Goal: Task Accomplishment & Management: Complete application form

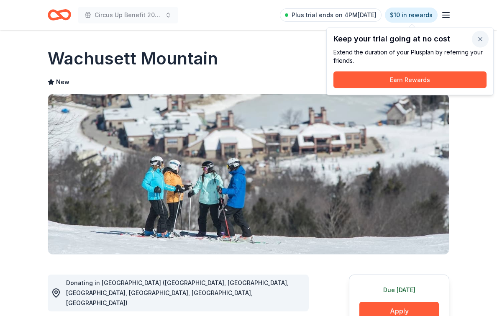
click at [482, 40] on button "button" at bounding box center [480, 39] width 17 height 17
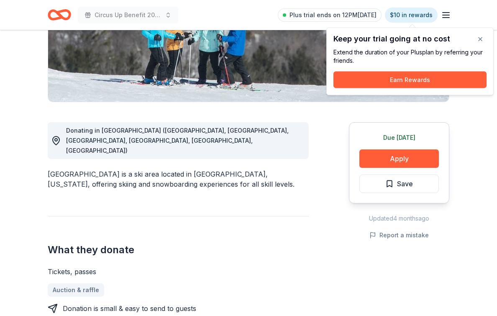
scroll to position [169, 0]
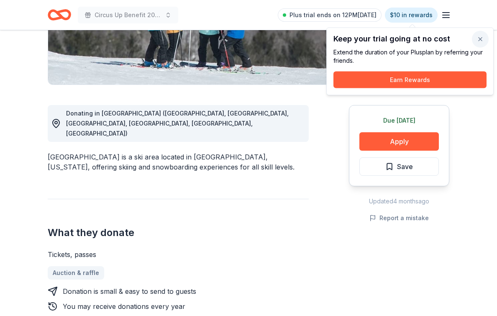
click at [477, 40] on button "button" at bounding box center [480, 39] width 17 height 17
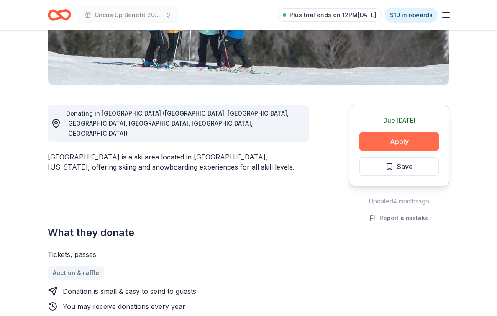
click at [381, 144] on button "Apply" at bounding box center [398, 141] width 79 height 18
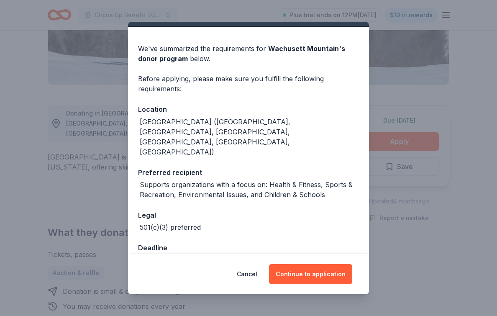
scroll to position [44, 0]
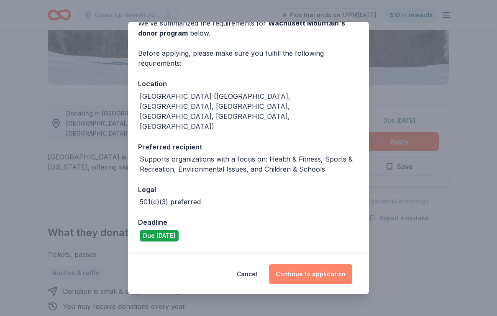
click at [301, 278] on button "Continue to application" at bounding box center [310, 274] width 83 height 20
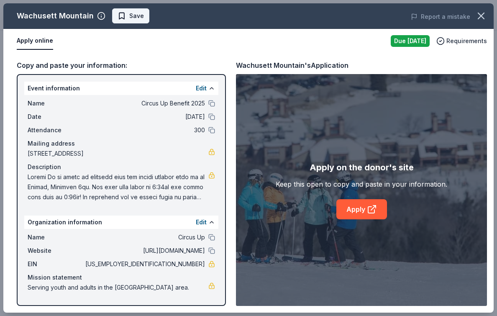
click at [122, 15] on span "Save" at bounding box center [130, 16] width 26 height 10
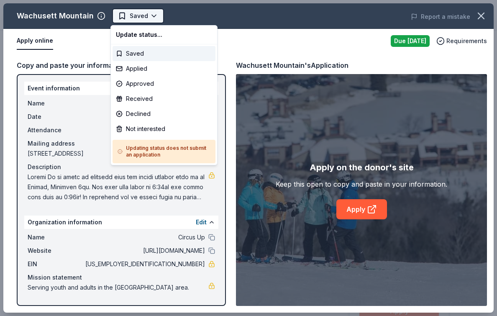
scroll to position [0, 0]
click at [143, 14] on body "Circus Up Benefit 2025 Saved Apply Due today Share Wachusett Mountain New Share…" at bounding box center [248, 158] width 497 height 316
click at [146, 65] on div "Applied" at bounding box center [163, 68] width 103 height 15
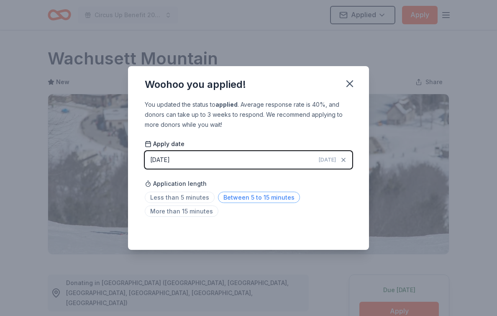
click at [226, 197] on span "Between 5 to 15 minutes" at bounding box center [259, 196] width 82 height 11
click at [350, 81] on icon "button" at bounding box center [350, 84] width 12 height 12
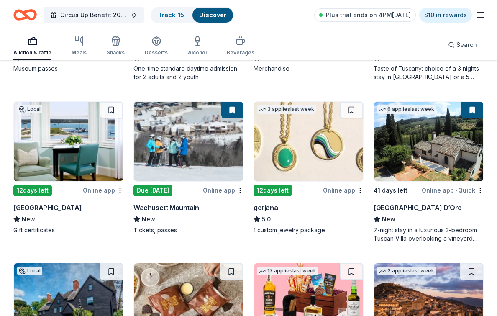
scroll to position [1649, 0]
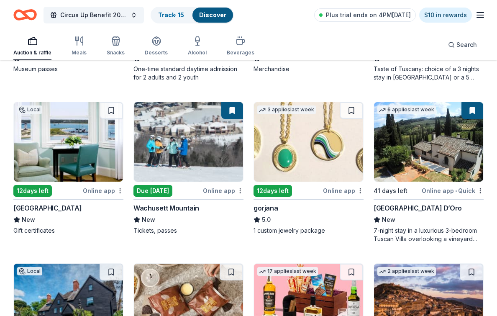
click at [316, 146] on img at bounding box center [308, 141] width 109 height 79
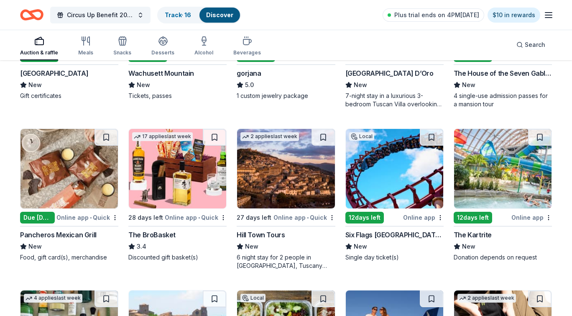
scroll to position [1468, 0]
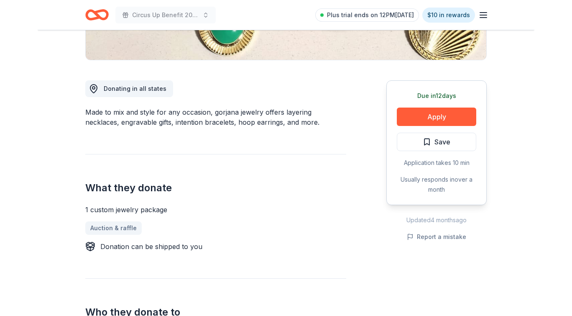
scroll to position [195, 0]
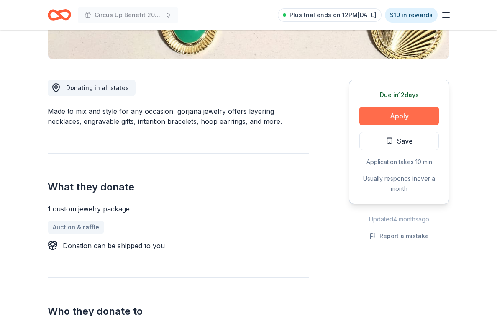
click at [412, 119] on button "Apply" at bounding box center [398, 116] width 79 height 18
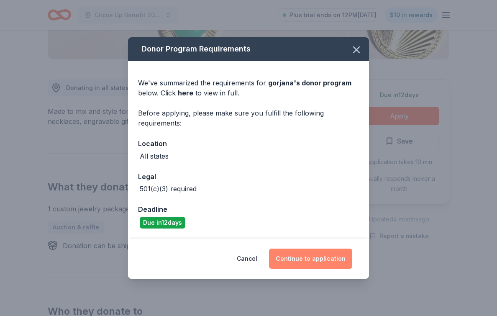
click at [293, 256] on button "Continue to application" at bounding box center [310, 258] width 83 height 20
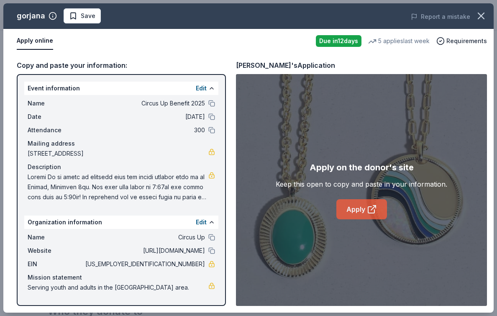
click at [357, 212] on link "Apply" at bounding box center [361, 209] width 51 height 20
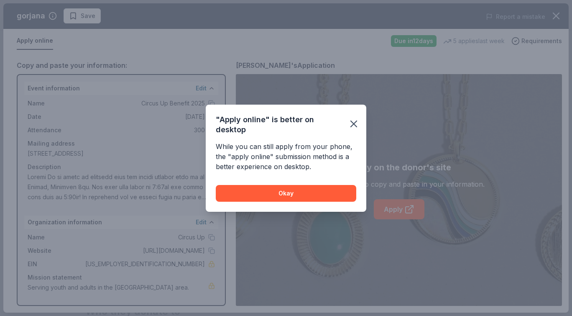
click at [284, 203] on div "While you can still apply from your phone, the "apply online" submission method…" at bounding box center [286, 176] width 161 height 70
click at [281, 196] on button "Okay" at bounding box center [286, 193] width 140 height 17
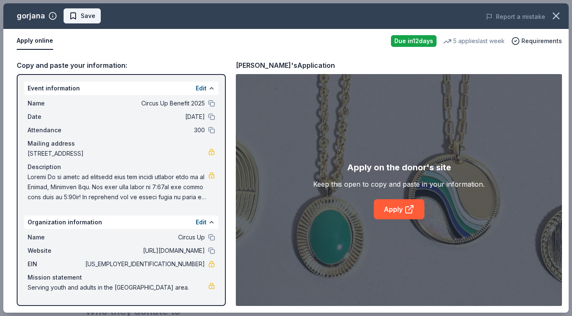
click at [93, 19] on span "Save" at bounding box center [88, 16] width 15 height 10
click at [104, 20] on html "Circus Up Benefit 2025 Plus trial ends on 12PM, 9/30 $10 in rewards Due in 12 d…" at bounding box center [286, 158] width 572 height 316
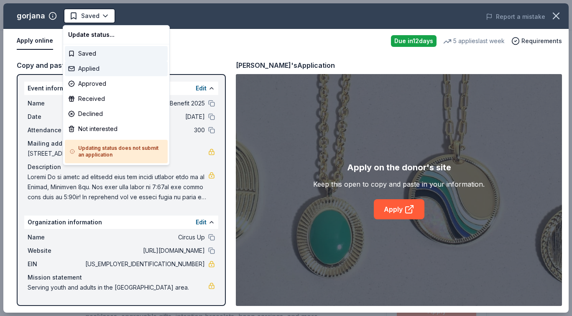
click at [98, 70] on div "Applied" at bounding box center [116, 68] width 103 height 15
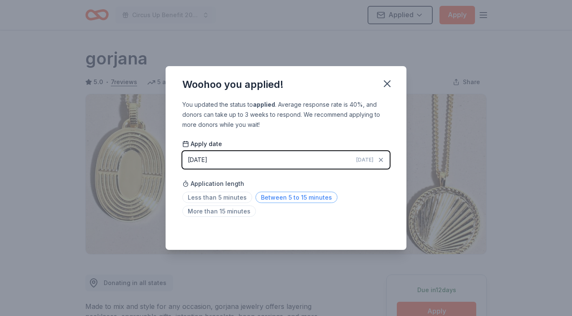
click at [268, 197] on span "Between 5 to 15 minutes" at bounding box center [296, 196] width 82 height 11
click at [388, 81] on icon "button" at bounding box center [387, 84] width 6 height 6
